Goal: Ask a question

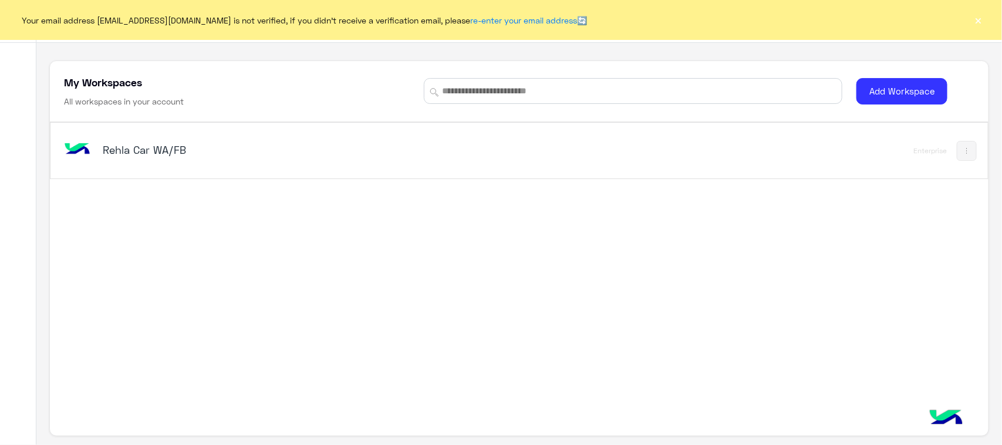
click at [115, 160] on div "Rehla Car WA/FB" at bounding box center [336, 151] width 549 height 34
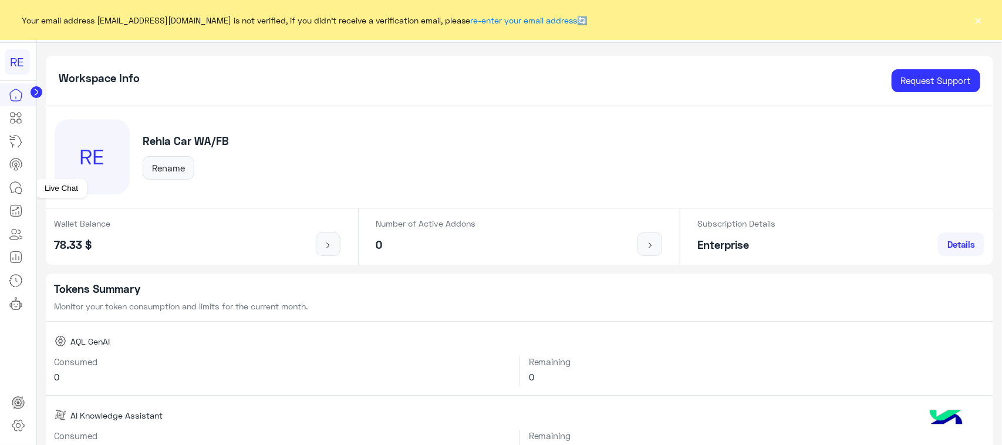
click at [12, 194] on icon at bounding box center [16, 188] width 14 height 14
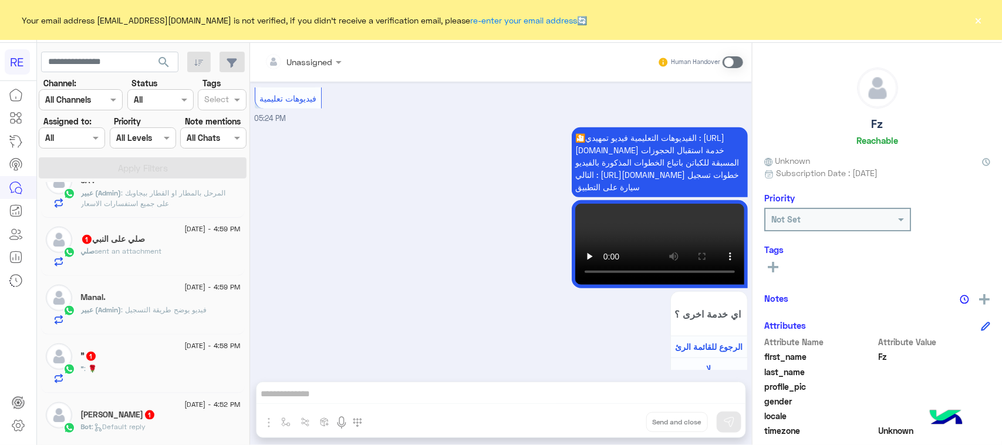
scroll to position [513, 0]
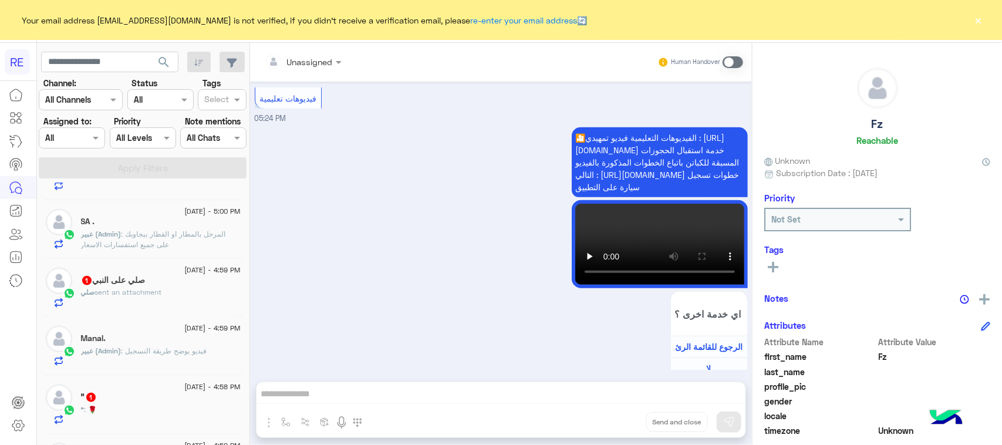
click at [141, 414] on div "" : 🌹" at bounding box center [161, 414] width 160 height 21
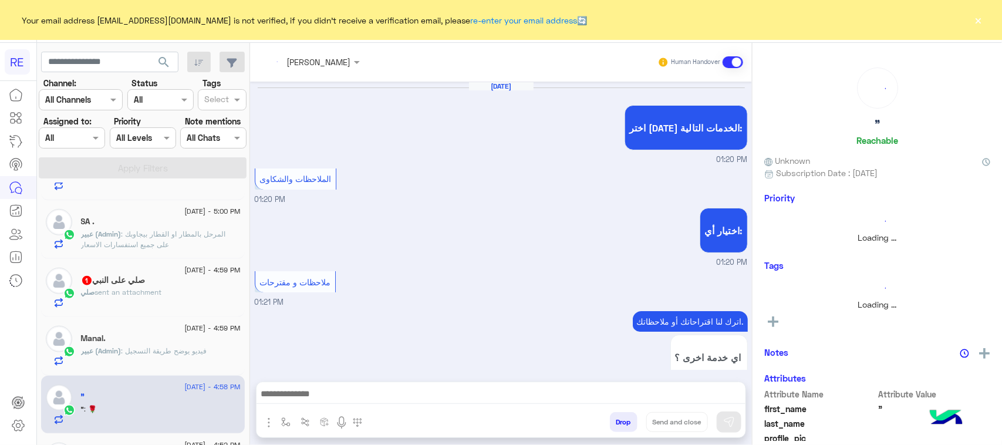
scroll to position [855, 0]
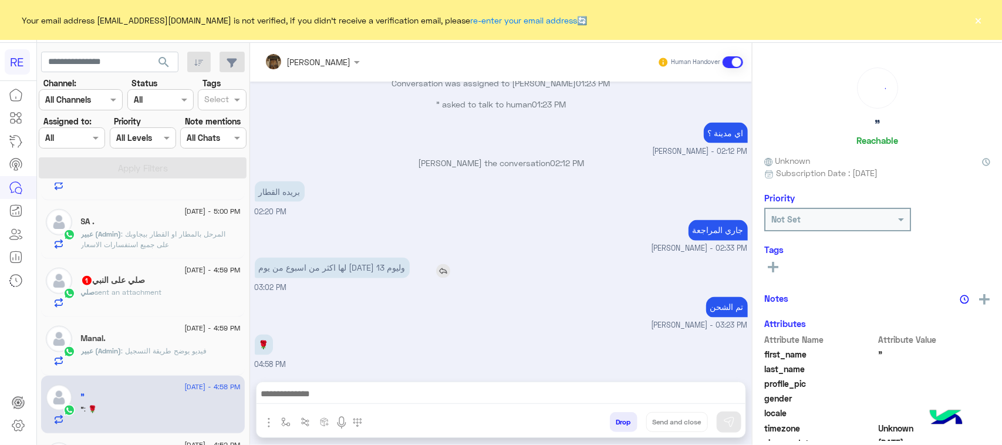
click at [403, 270] on p "لها اكثر من اسبوع من يوم 9سبتمبر وليوم 13" at bounding box center [332, 268] width 155 height 21
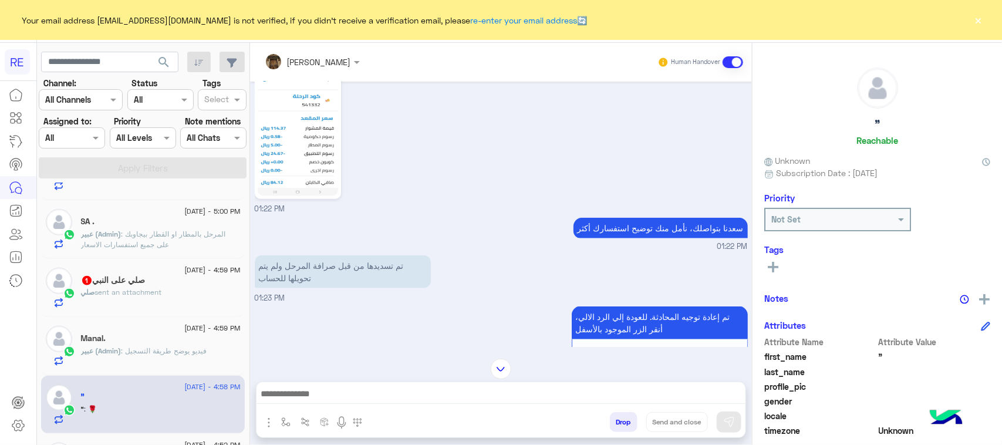
scroll to position [562, 0]
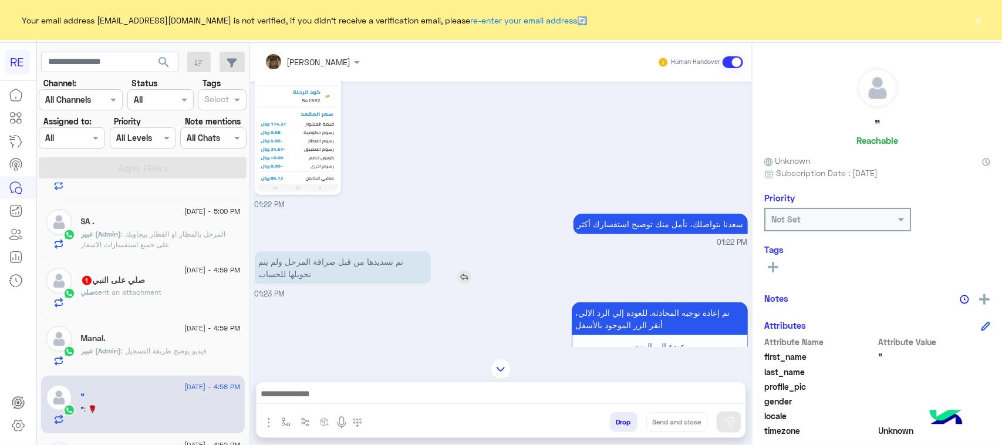
click at [391, 257] on p "تم تسديدها من قبل صرافة المرحل ولم يتم تحويلها للحساب" at bounding box center [343, 267] width 176 height 33
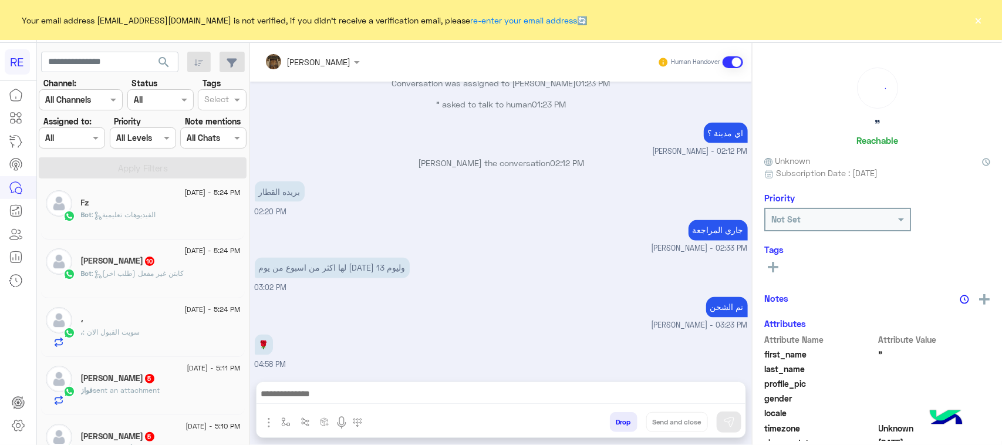
scroll to position [0, 0]
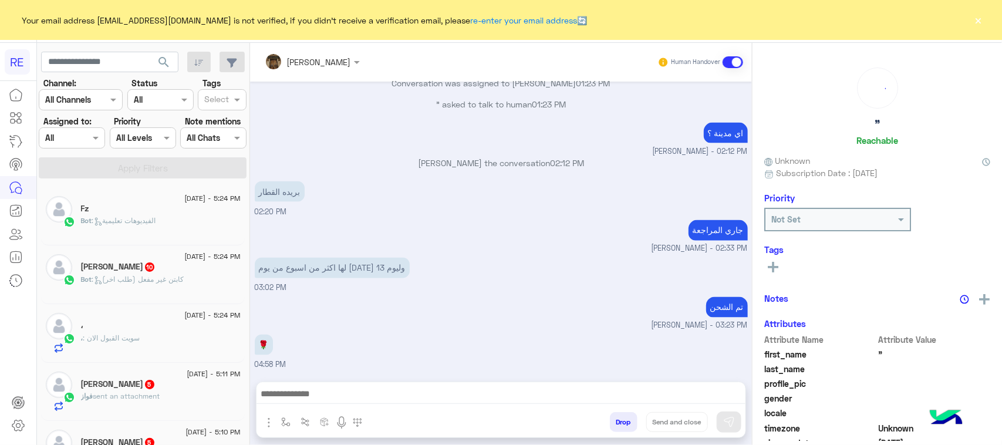
click at [177, 205] on div "Fz" at bounding box center [161, 210] width 160 height 12
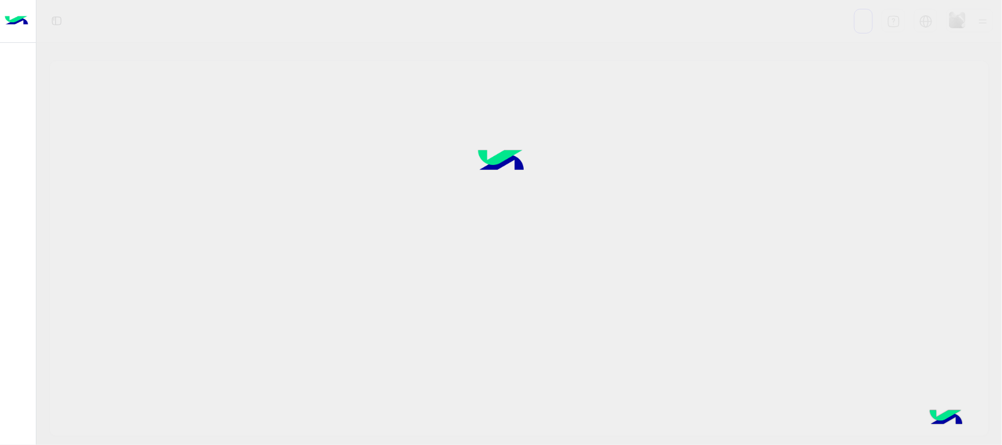
click at [515, 410] on div at bounding box center [501, 221] width 1002 height 445
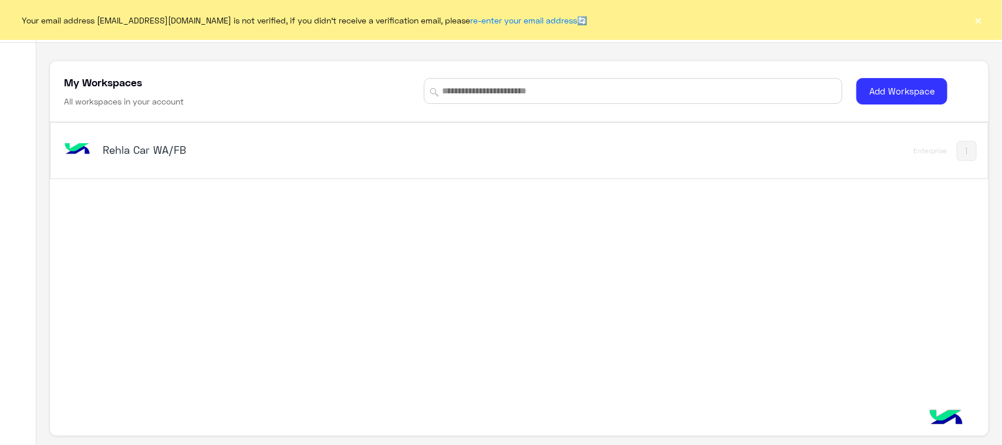
click at [92, 122] on div "Rehla Car WA/FB Enterprise" at bounding box center [519, 150] width 938 height 57
click at [107, 163] on div "Rehla Car WA/FB" at bounding box center [336, 151] width 549 height 34
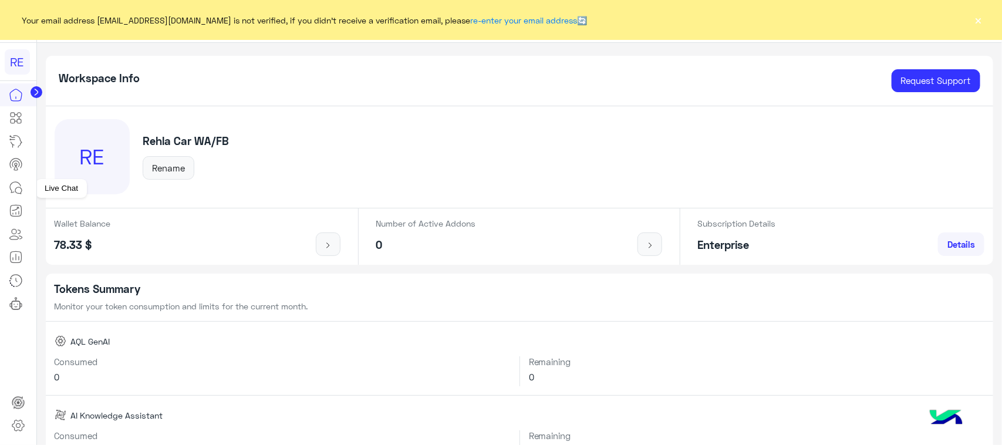
click at [13, 197] on link at bounding box center [16, 187] width 32 height 23
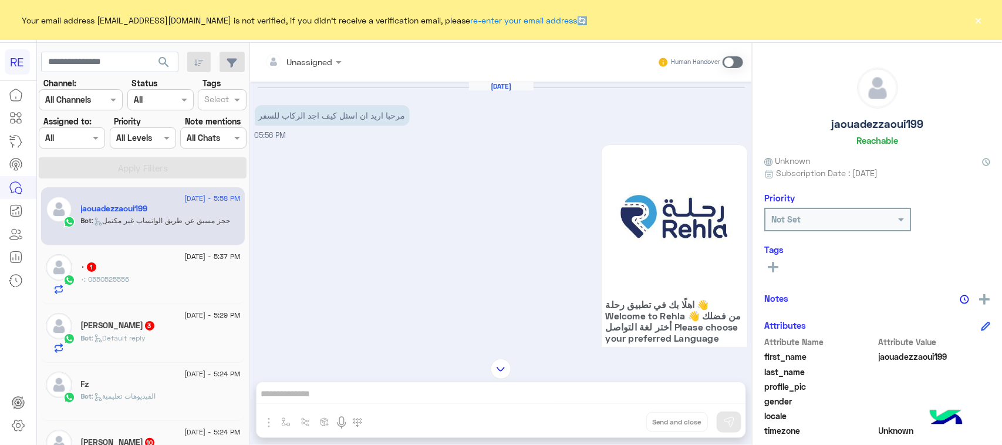
click at [364, 121] on p "مرحبا اريد ان اسئل كيف اجد الركاب للسفر" at bounding box center [332, 115] width 155 height 21
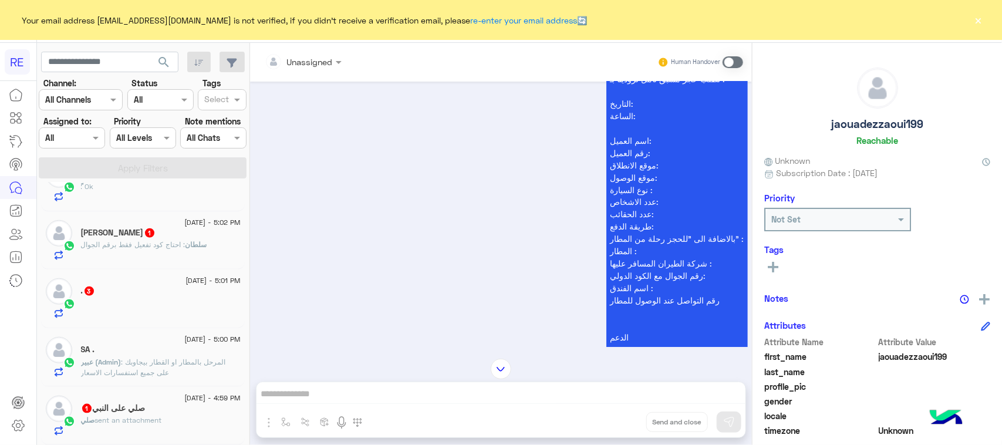
scroll to position [587, 0]
